Goal: Task Accomplishment & Management: Manage account settings

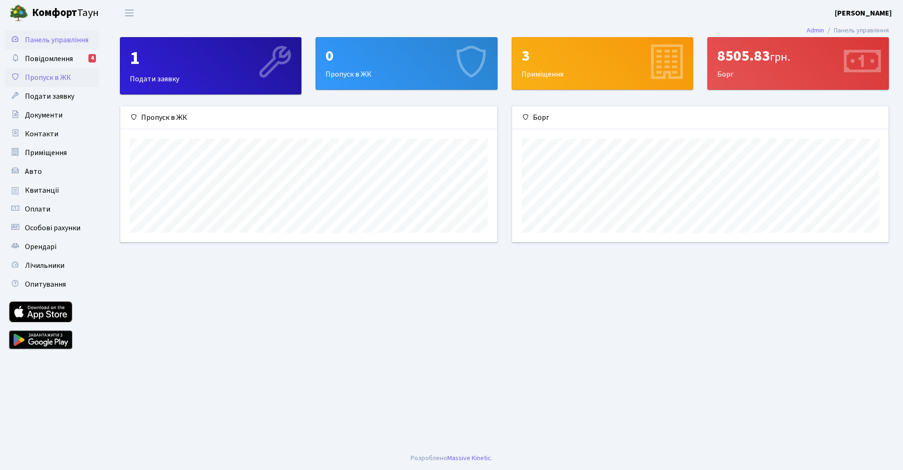
scroll to position [136, 376]
click at [35, 142] on link "Контакти" at bounding box center [52, 134] width 94 height 19
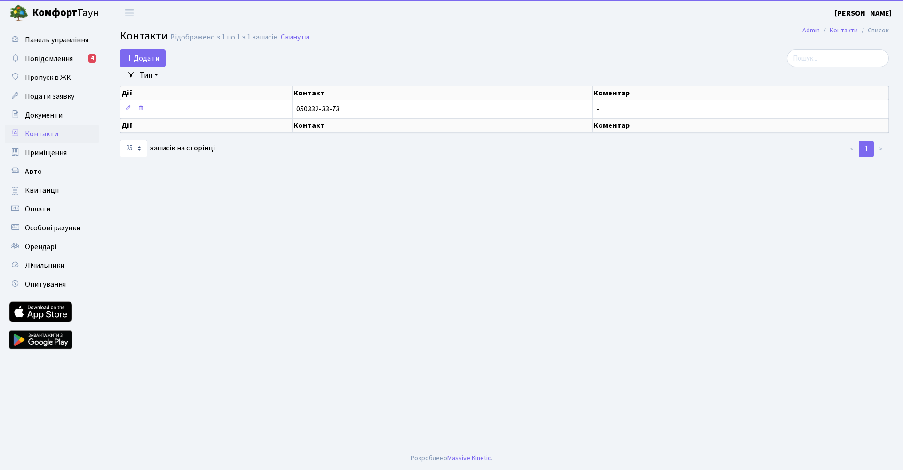
select select "25"
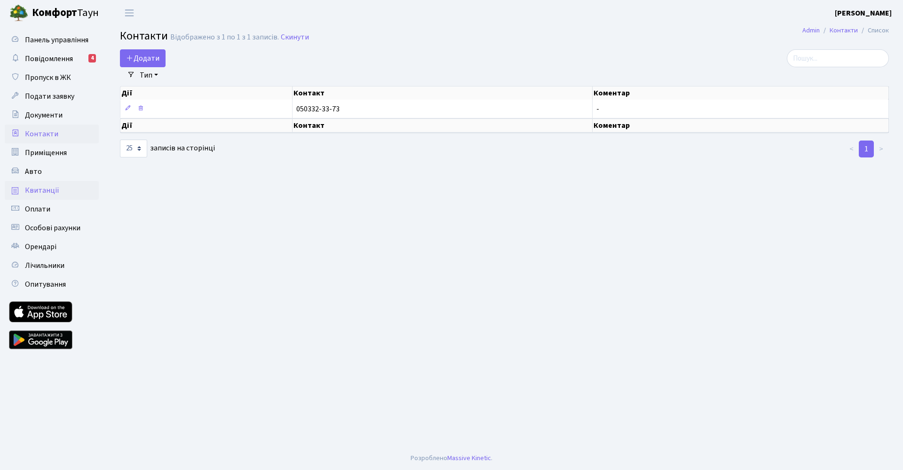
click at [36, 193] on span "Квитанції" at bounding box center [42, 190] width 34 height 10
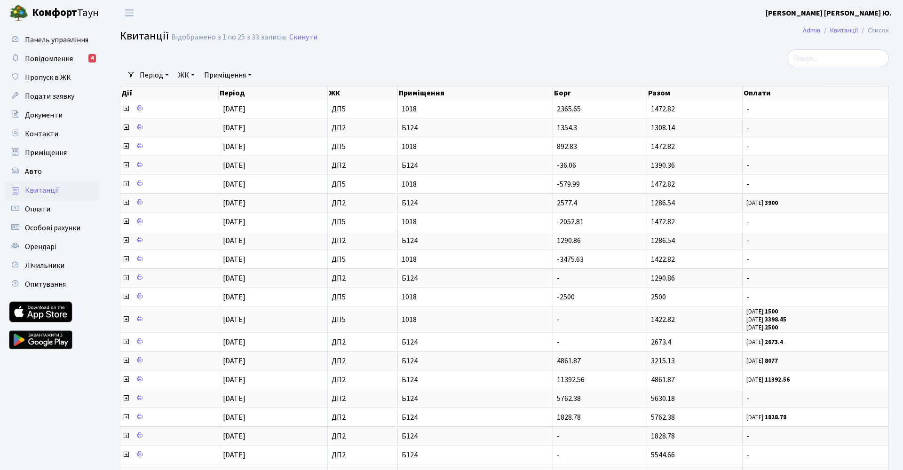
select select "25"
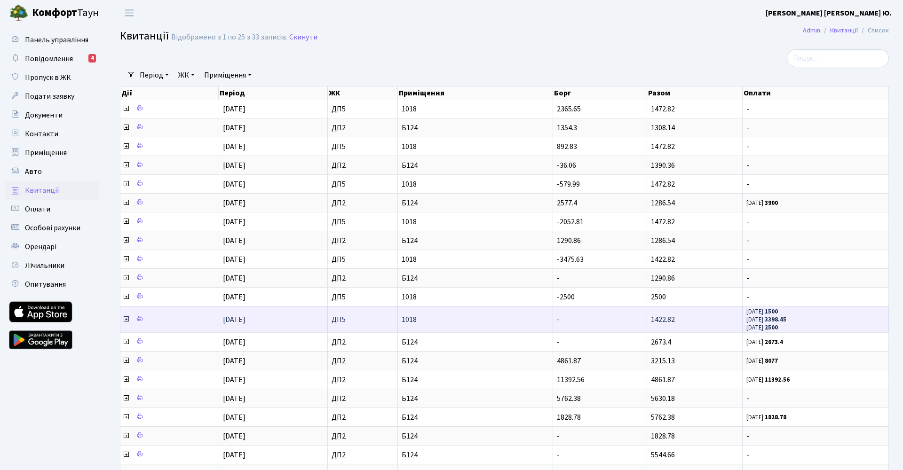
drag, startPoint x: 770, startPoint y: 310, endPoint x: 781, endPoint y: 330, distance: 22.5
click at [781, 331] on span "27.05.25: 1500 27.05.25: 3398.45 27.05.25: 2500" at bounding box center [815, 320] width 138 height 24
click at [778, 330] on b "2500" at bounding box center [771, 328] width 13 height 8
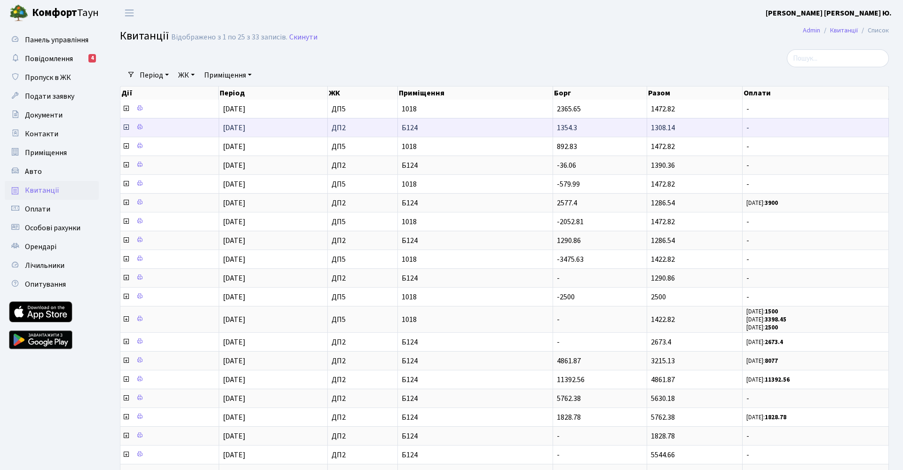
click at [125, 128] on icon at bounding box center [126, 128] width 8 height 8
click at [301, 125] on td "01.09.2025" at bounding box center [273, 127] width 109 height 19
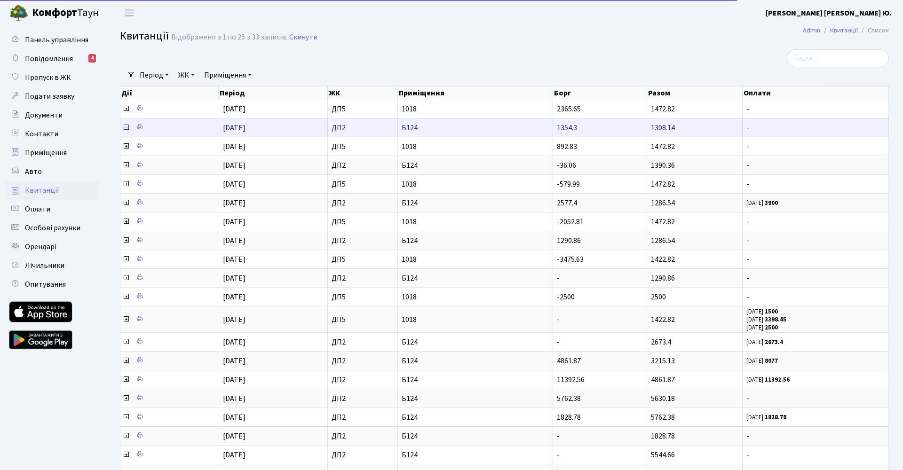
click at [412, 129] on span "Б124" at bounding box center [475, 128] width 147 height 8
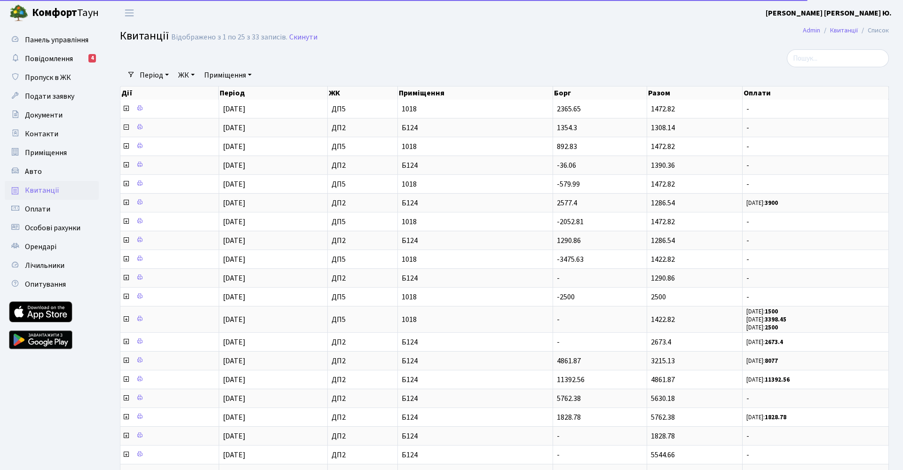
click at [50, 193] on span "Квитанції" at bounding box center [42, 190] width 34 height 10
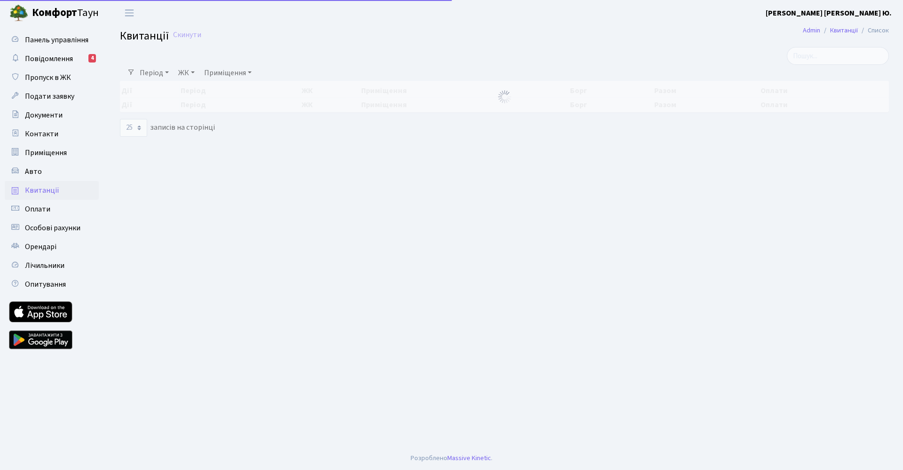
select select "25"
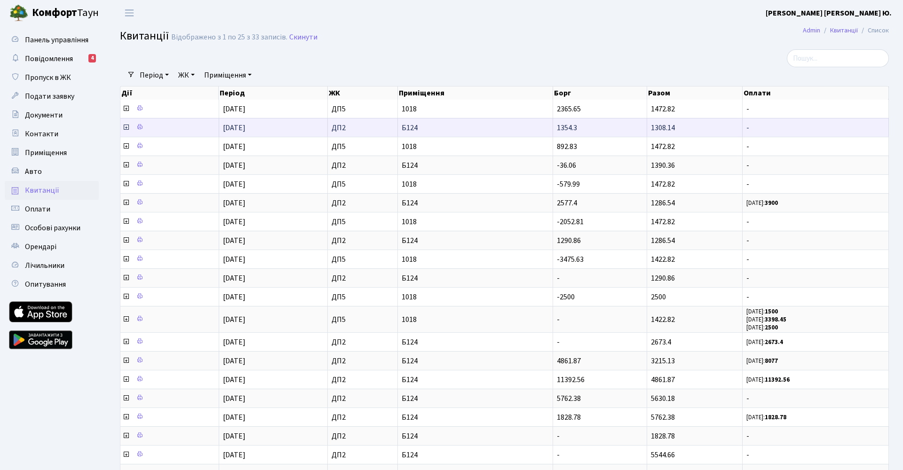
click at [127, 129] on icon at bounding box center [126, 128] width 8 height 8
click at [290, 131] on td "01.09.2025" at bounding box center [273, 127] width 109 height 19
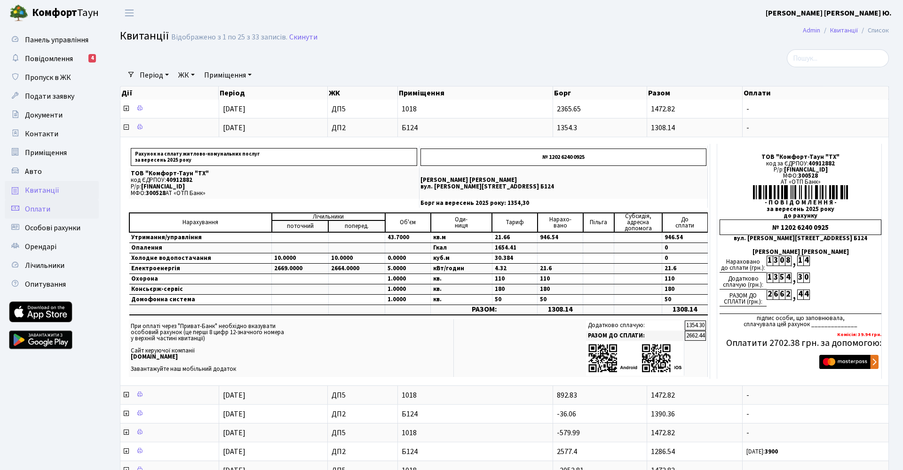
click at [34, 209] on span "Оплати" at bounding box center [37, 209] width 25 height 10
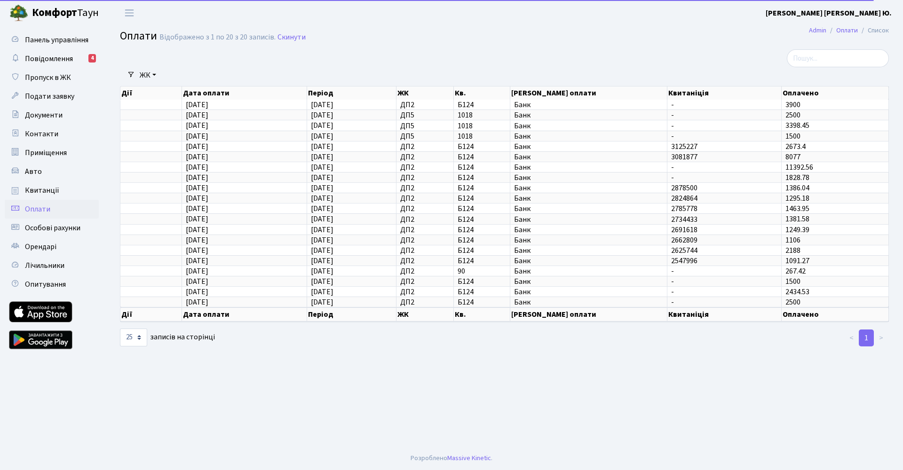
select select "25"
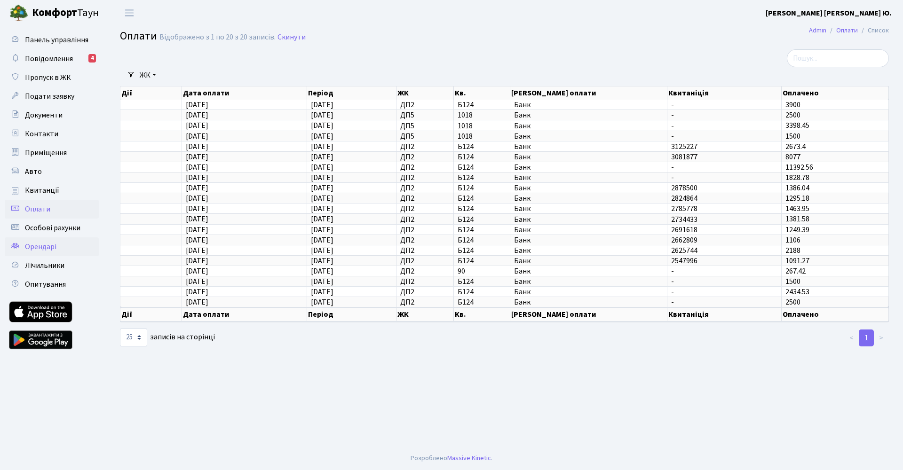
click at [39, 244] on span "Орендарі" at bounding box center [41, 247] width 32 height 10
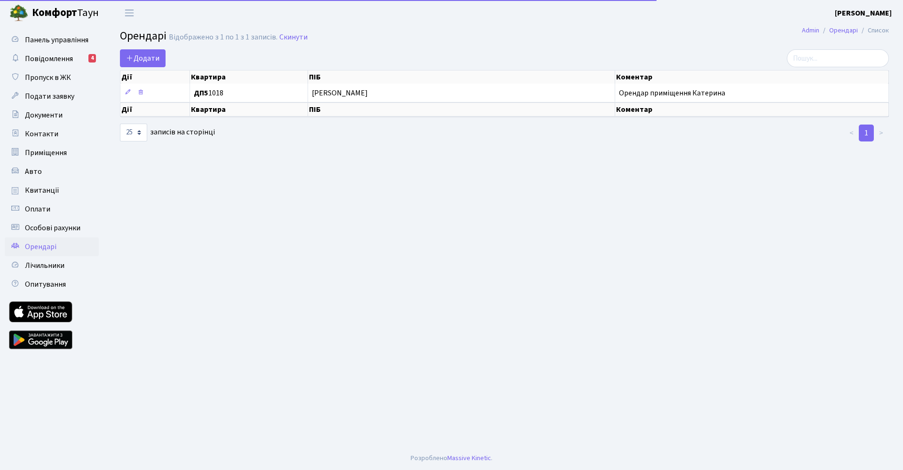
select select "25"
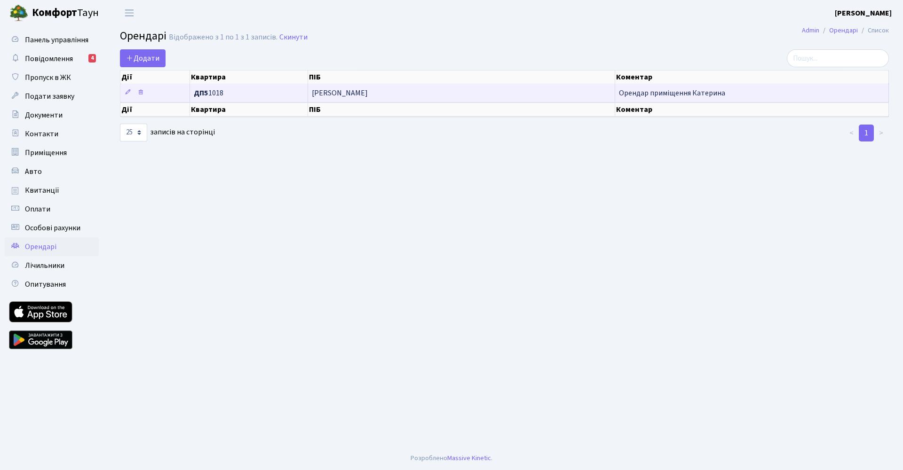
click at [644, 90] on span "Орендар приміщення Катерина" at bounding box center [672, 93] width 106 height 10
click at [641, 99] on td "Орендар приміщення Катерина" at bounding box center [752, 93] width 274 height 18
click at [217, 92] on span "ДП5 1018" at bounding box center [249, 93] width 110 height 8
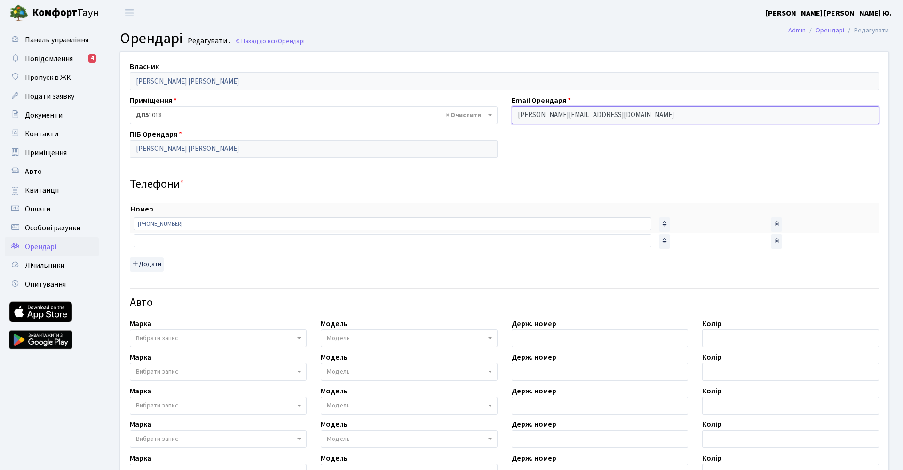
drag, startPoint x: 594, startPoint y: 115, endPoint x: 606, endPoint y: 115, distance: 11.8
click at [600, 115] on input "[PERSON_NAME][EMAIL_ADDRESS][DOMAIN_NAME]" at bounding box center [696, 115] width 368 height 18
click at [619, 112] on input "[PERSON_NAME][EMAIL_ADDRESS][DOMAIN_NAME]" at bounding box center [696, 115] width 368 height 18
drag, startPoint x: 623, startPoint y: 114, endPoint x: 514, endPoint y: 114, distance: 109.1
click at [514, 114] on input "[PERSON_NAME][EMAIL_ADDRESS][DOMAIN_NAME]" at bounding box center [696, 115] width 368 height 18
